Goal: Information Seeking & Learning: Learn about a topic

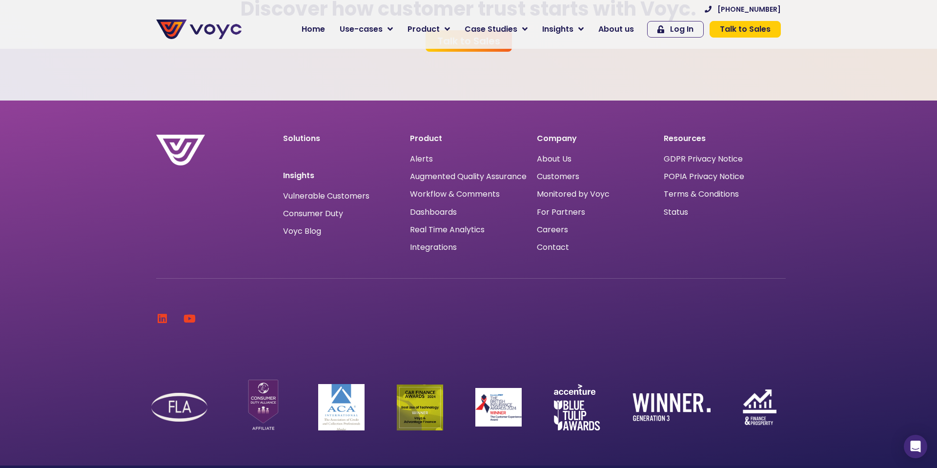
scroll to position [3123, 0]
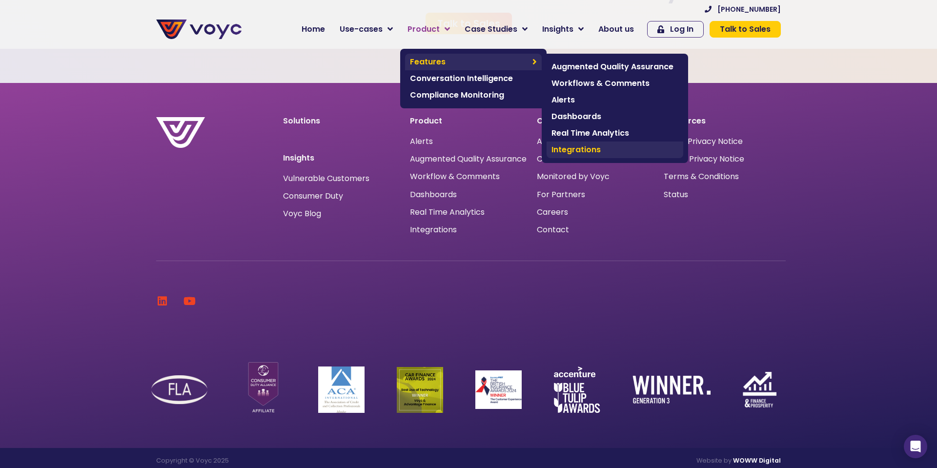
click at [576, 147] on span "Integrations" at bounding box center [614, 150] width 127 height 12
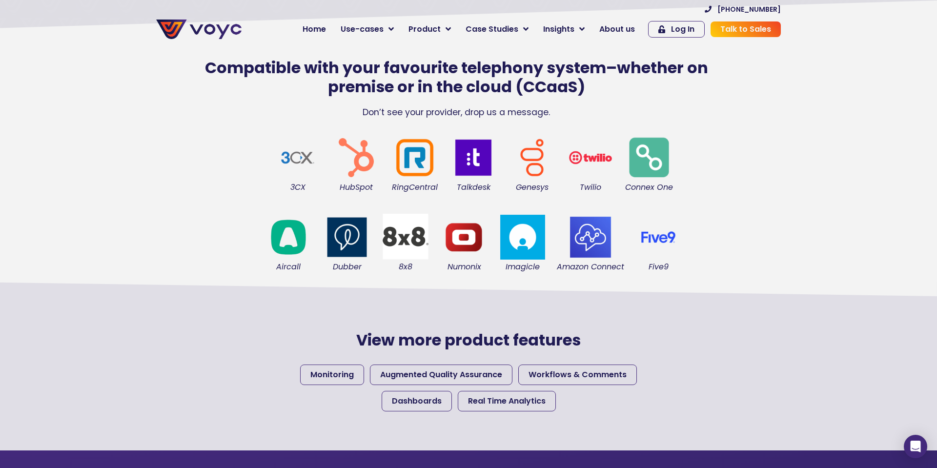
scroll to position [178, 0]
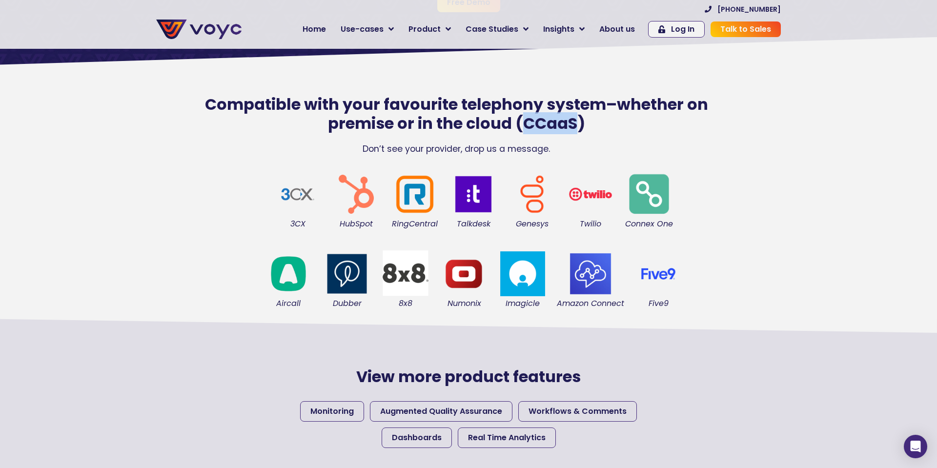
drag, startPoint x: 524, startPoint y: 123, endPoint x: 576, endPoint y: 123, distance: 52.2
click at [576, 123] on h2 "Compatible with your favourite telephony system–whether on premise or in the cl…" at bounding box center [456, 114] width 551 height 38
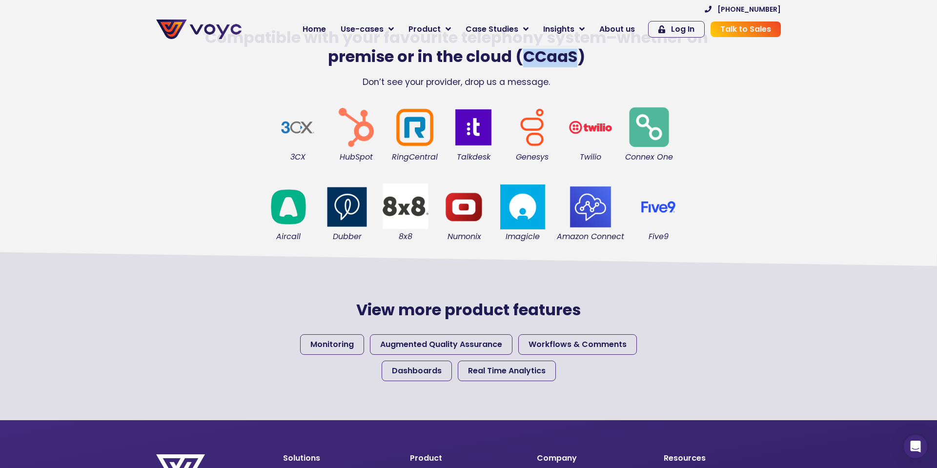
scroll to position [242, 0]
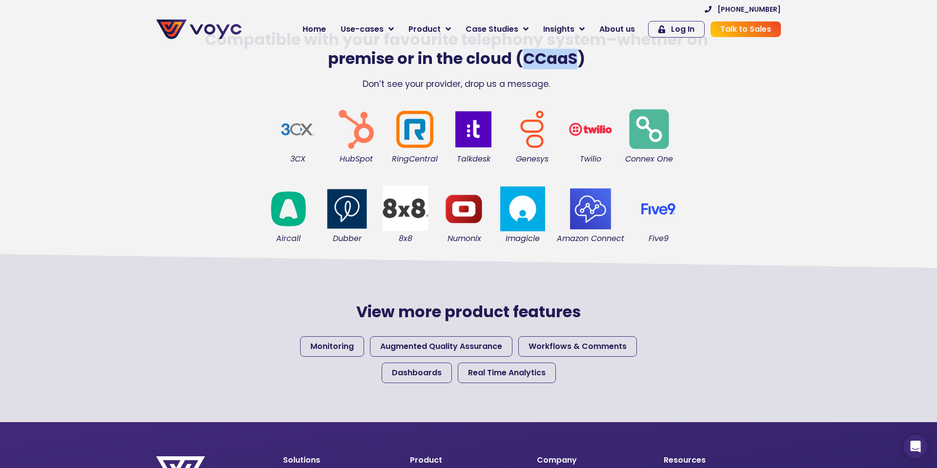
copy h2 "CCaaS"
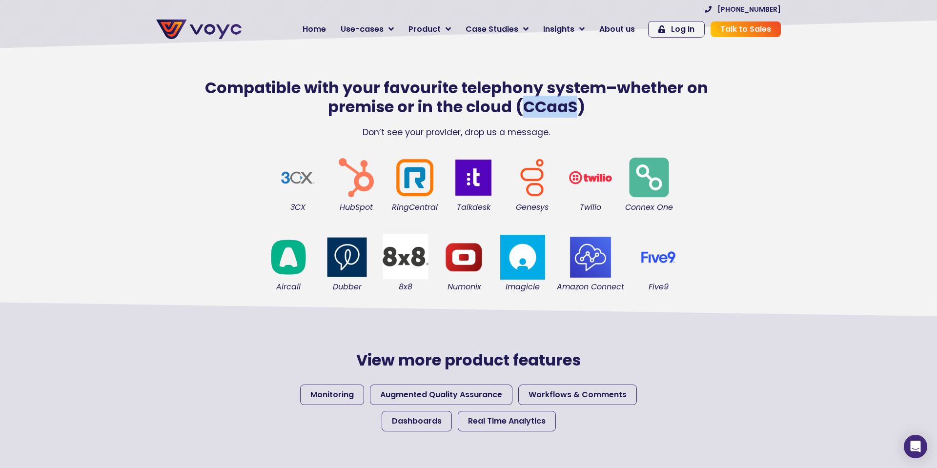
scroll to position [193, 0]
